Goal: Complete application form

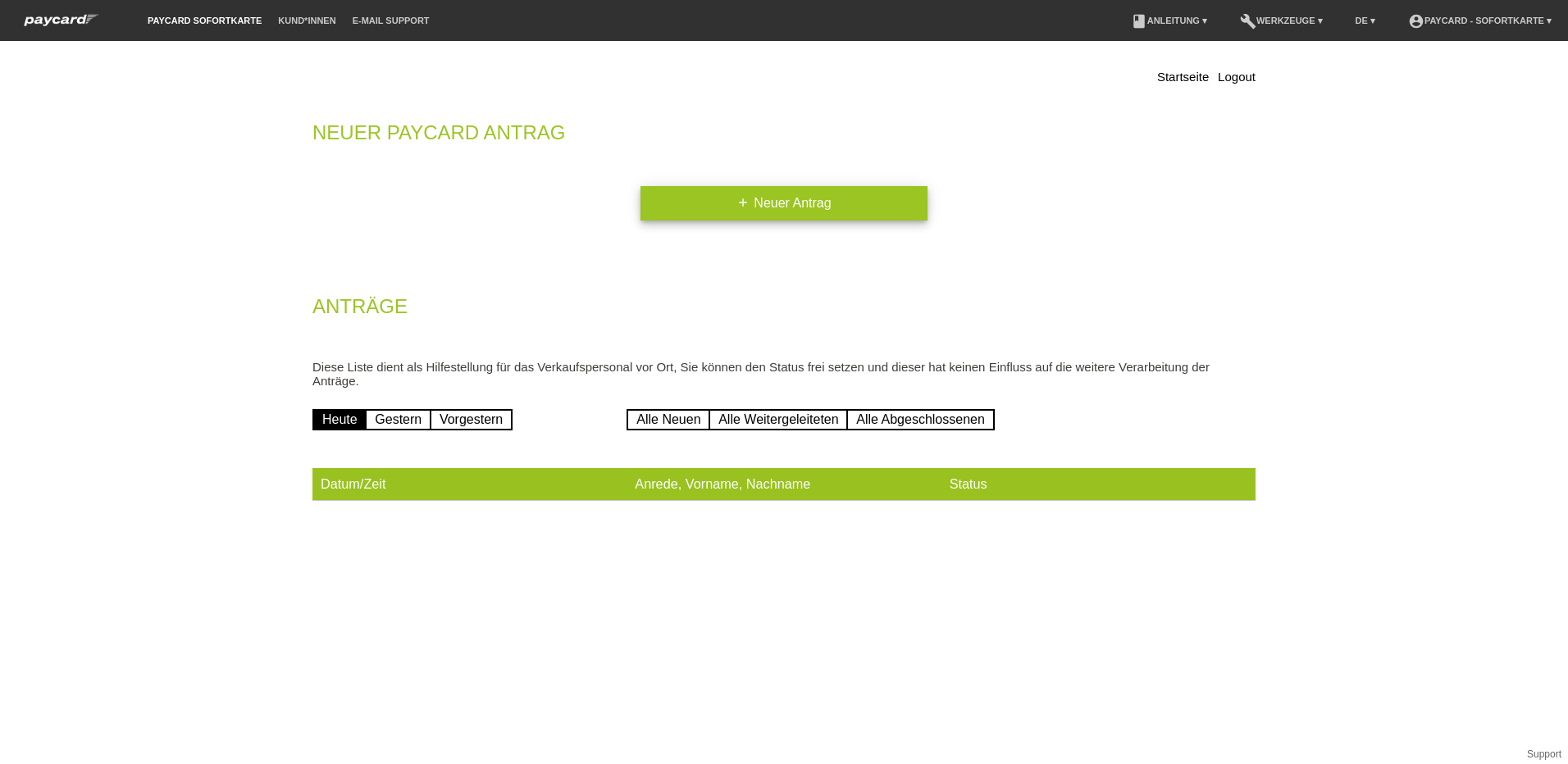
click at [792, 208] on link "add Neuer Antrag" at bounding box center [783, 203] width 287 height 34
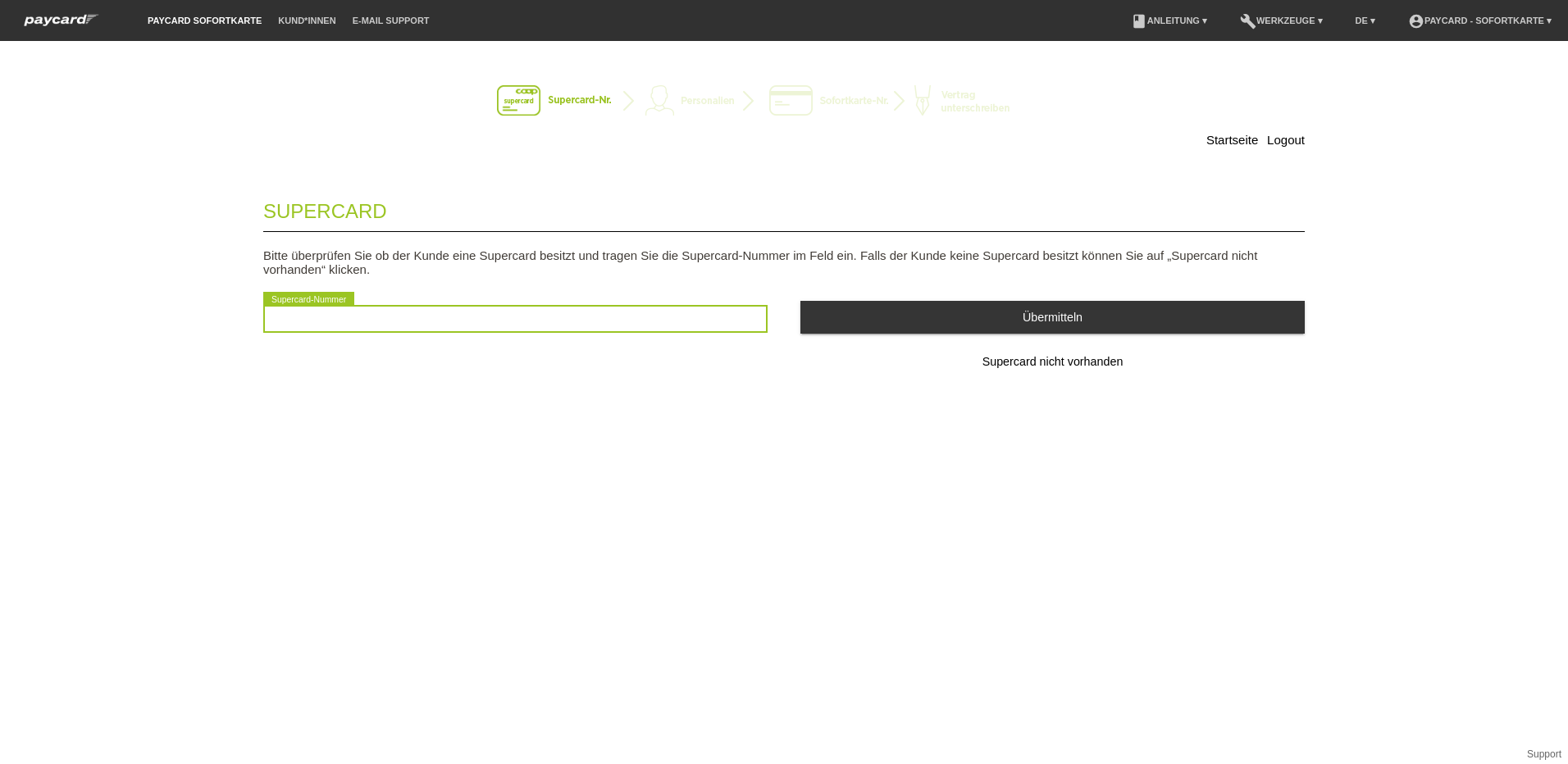
click at [517, 317] on input "text" at bounding box center [515, 318] width 504 height 28
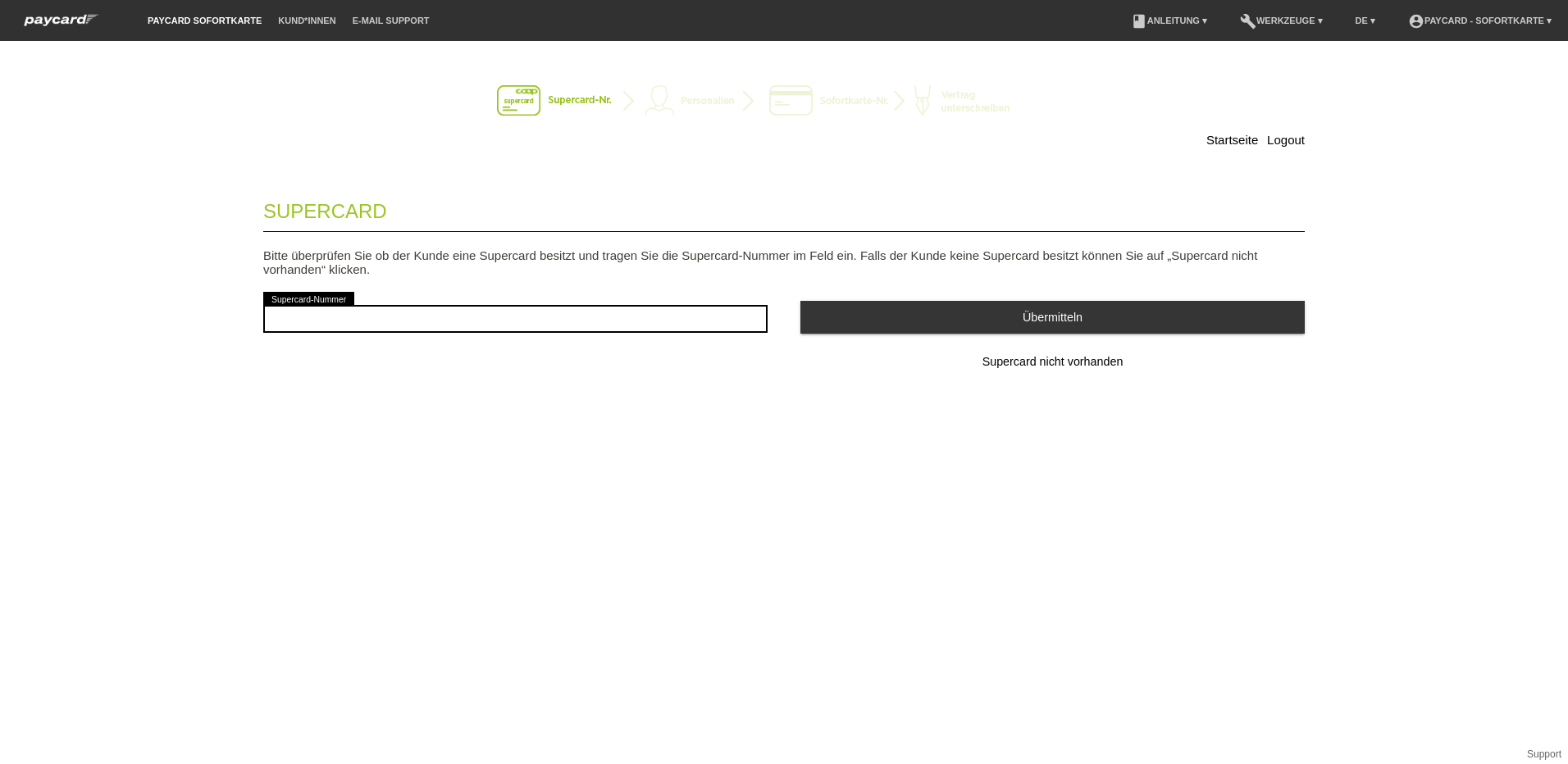
click at [1107, 359] on span "Supercard nicht vorhanden" at bounding box center [1052, 362] width 141 height 13
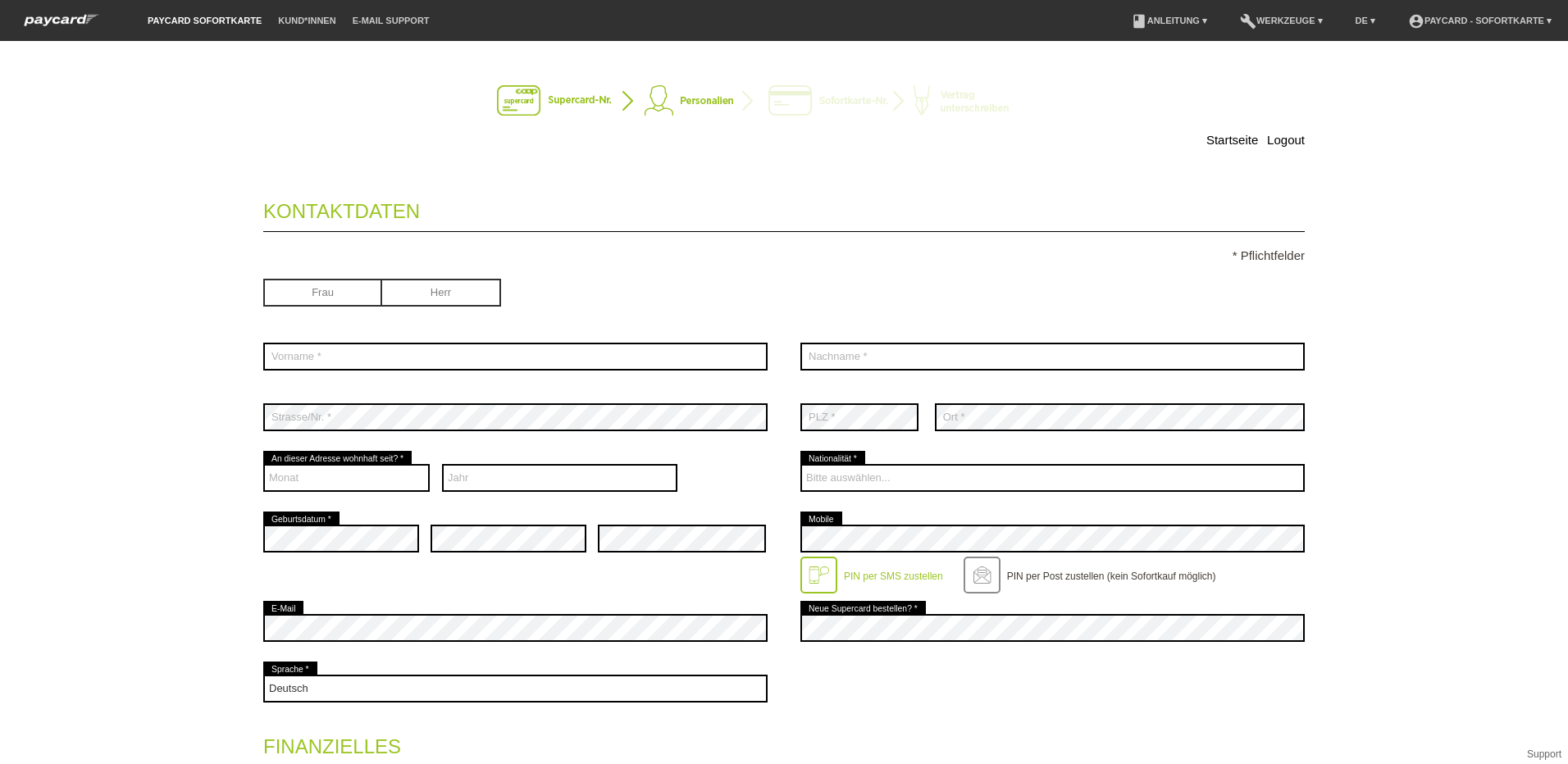
click at [421, 301] on input "radio" at bounding box center [441, 291] width 119 height 24
radio input "true"
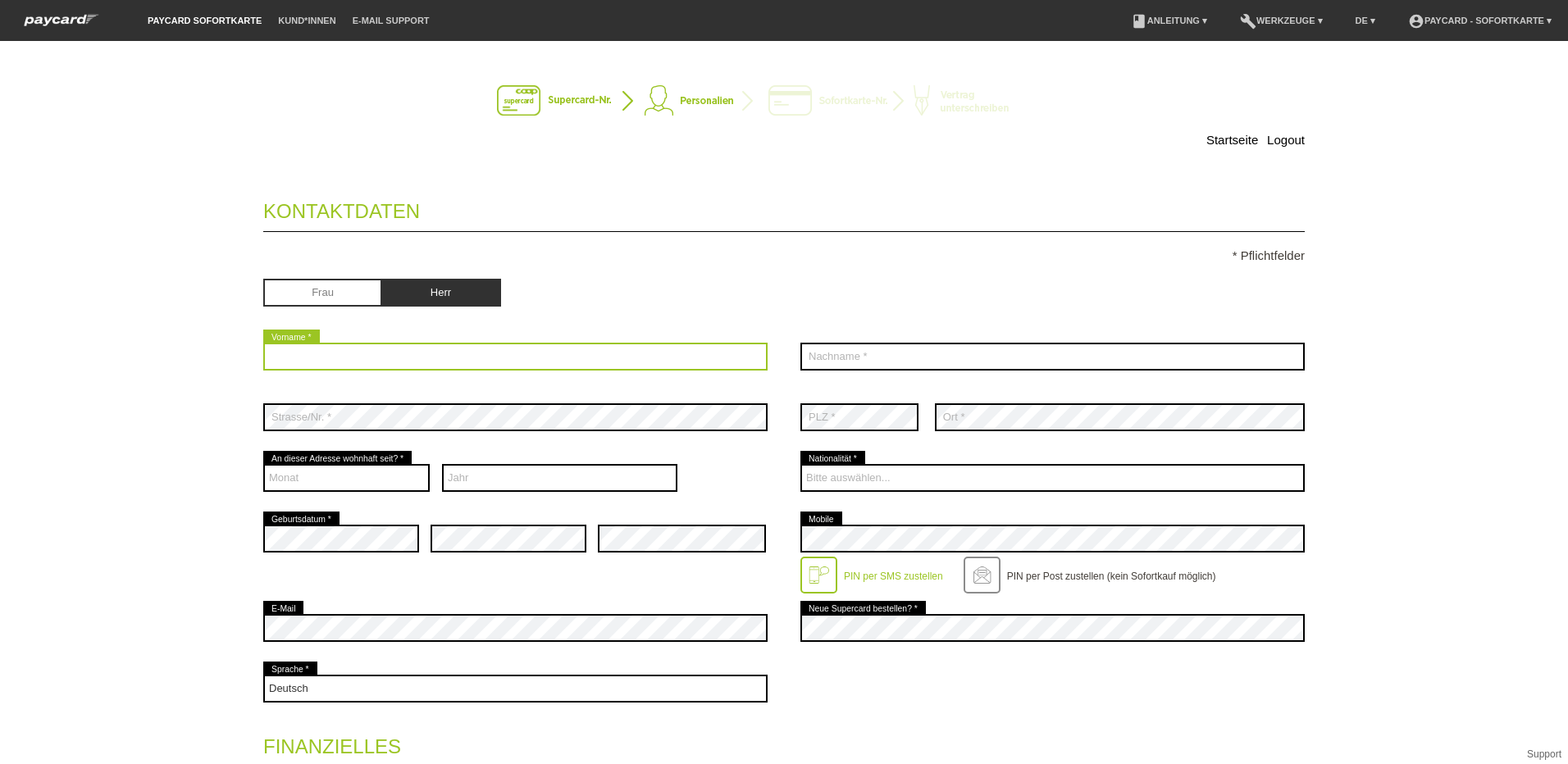
click at [397, 349] on input "text" at bounding box center [515, 356] width 504 height 28
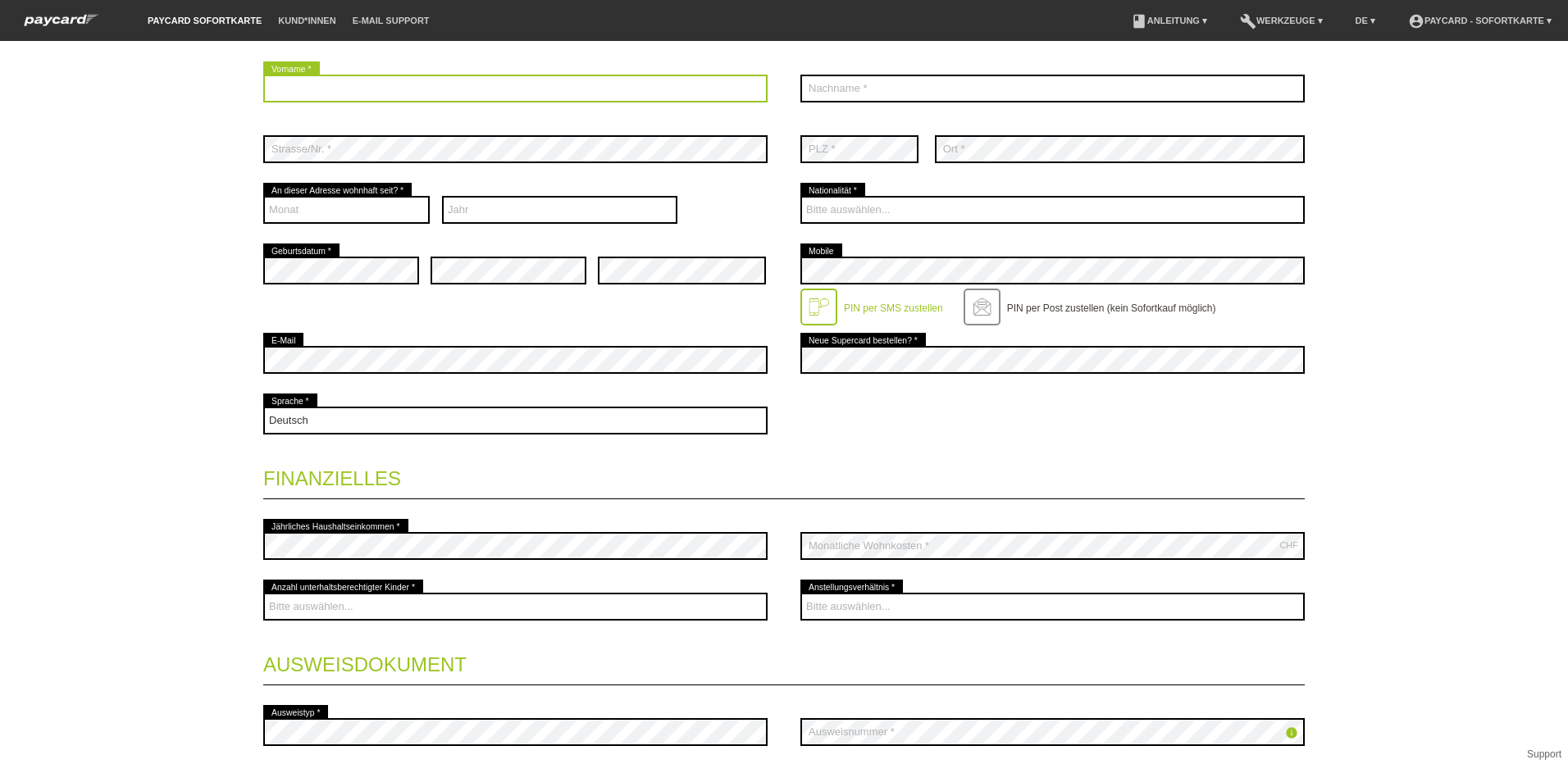
scroll to position [2, 0]
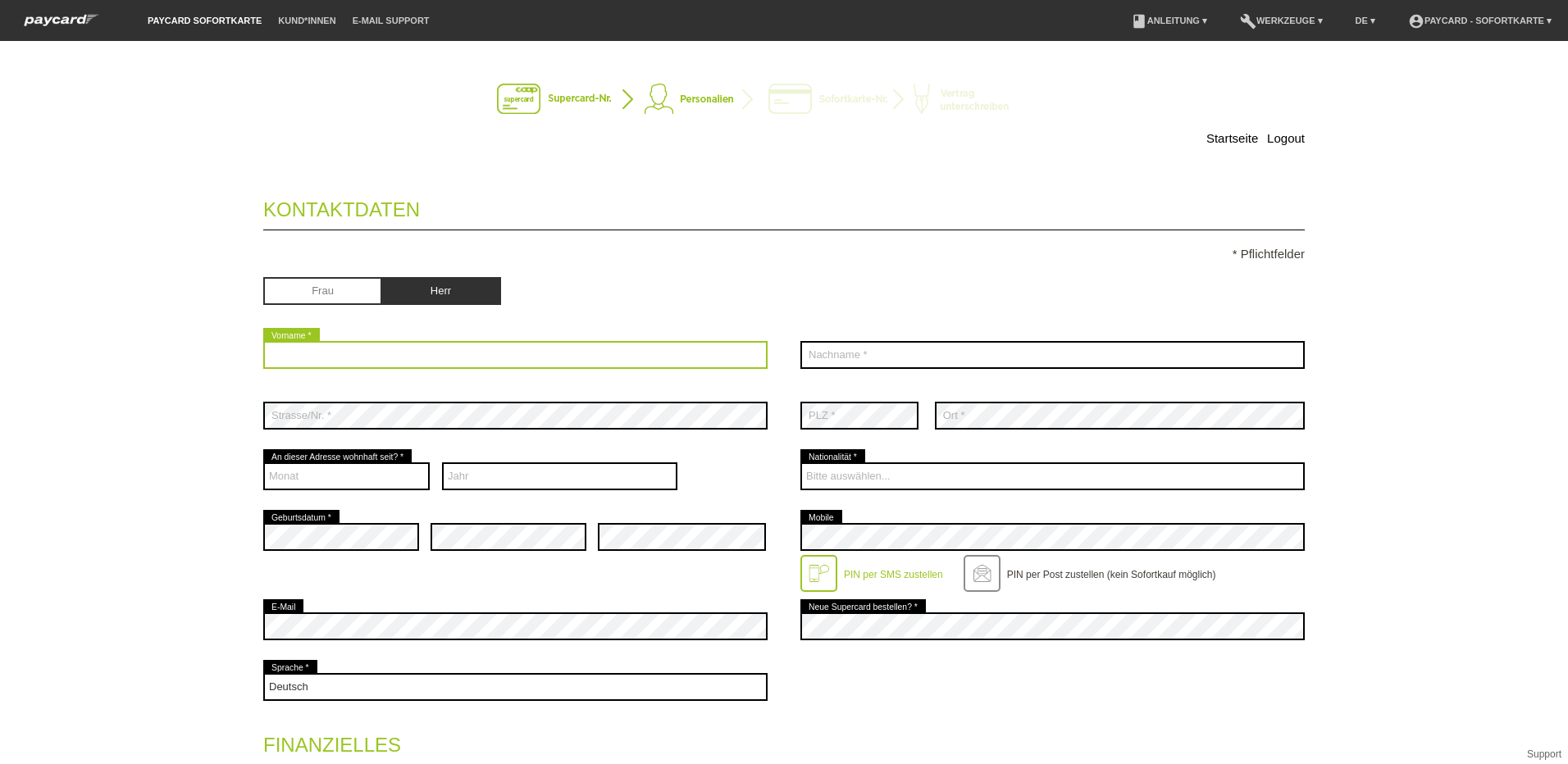
click at [361, 352] on input "text" at bounding box center [515, 354] width 504 height 28
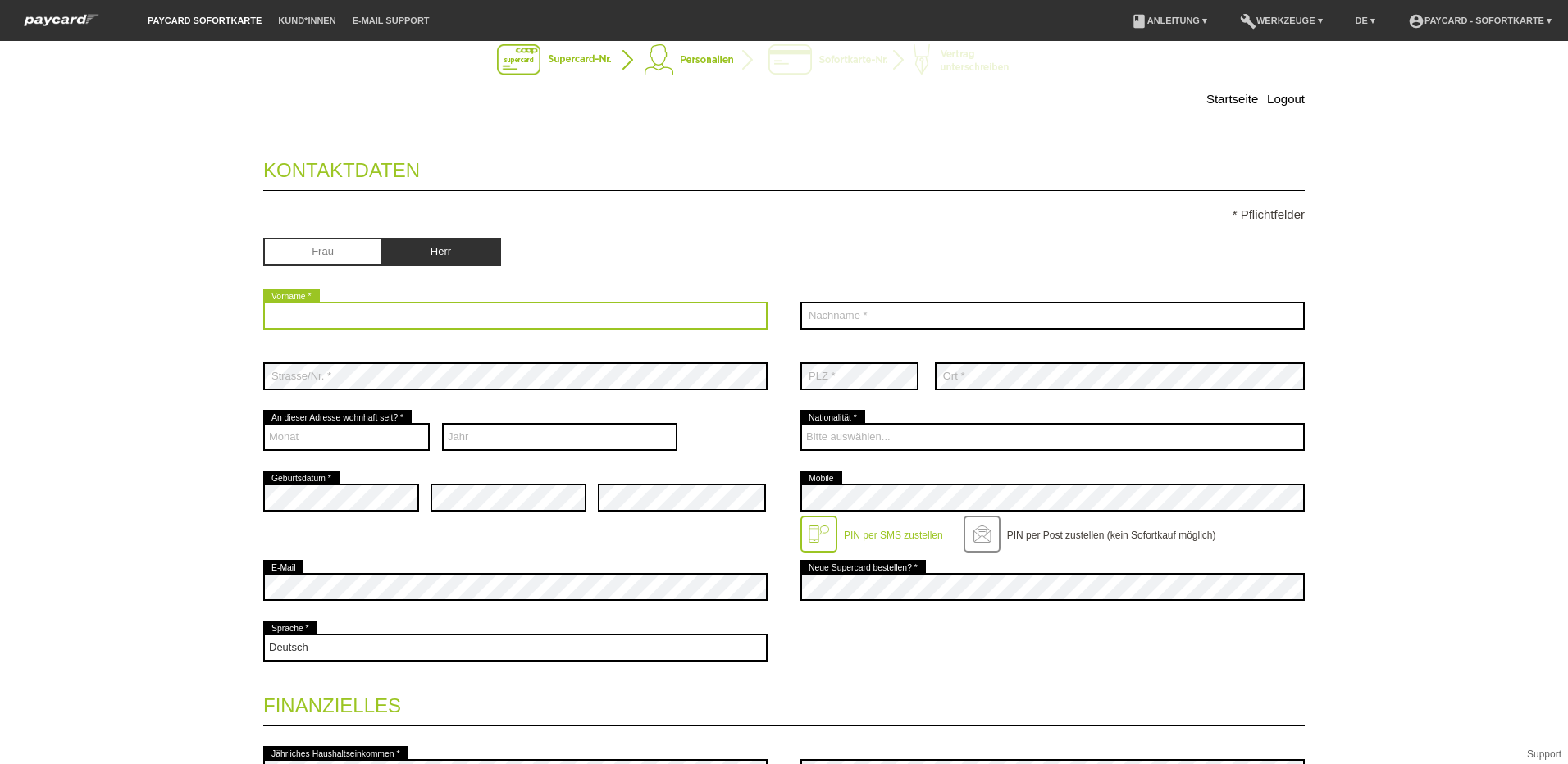
scroll to position [0, 0]
